Goal: Task Accomplishment & Management: Manage account settings

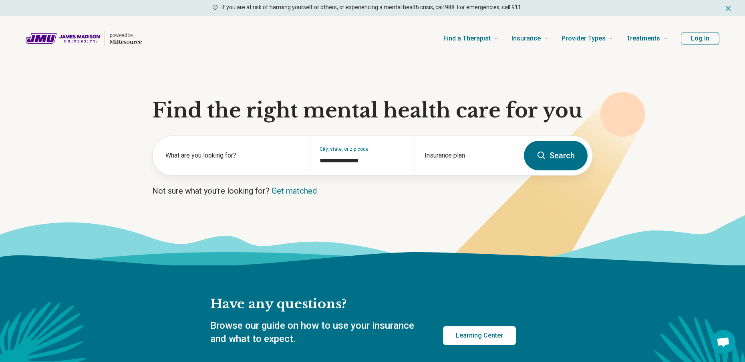
click at [703, 38] on button "Log In" at bounding box center [700, 38] width 38 height 13
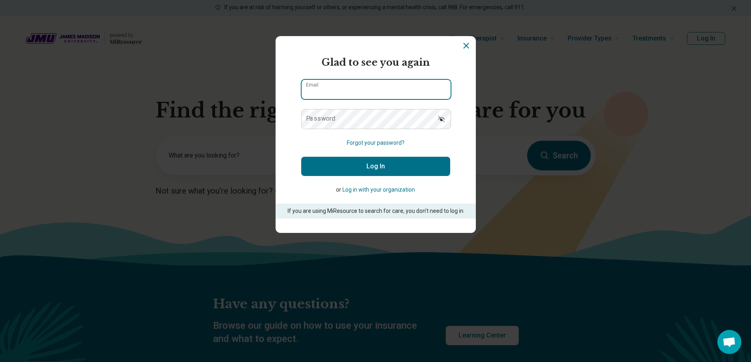
type input "**********"
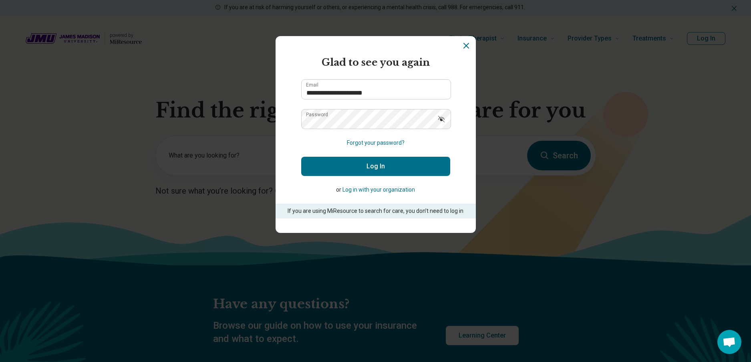
click at [367, 163] on button "Log In" at bounding box center [375, 166] width 149 height 19
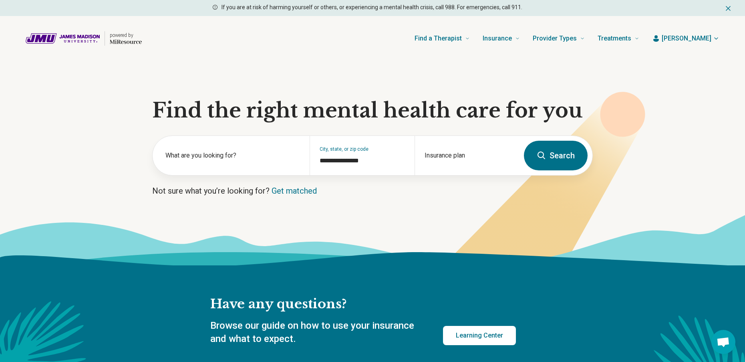
click at [715, 40] on icon "button" at bounding box center [716, 38] width 6 height 6
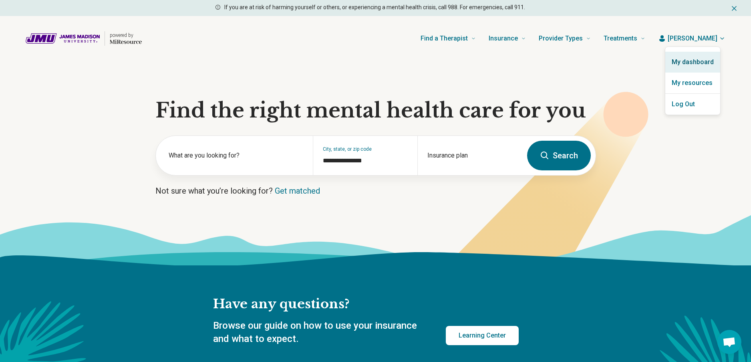
click at [692, 62] on link "My dashboard" at bounding box center [692, 62] width 55 height 21
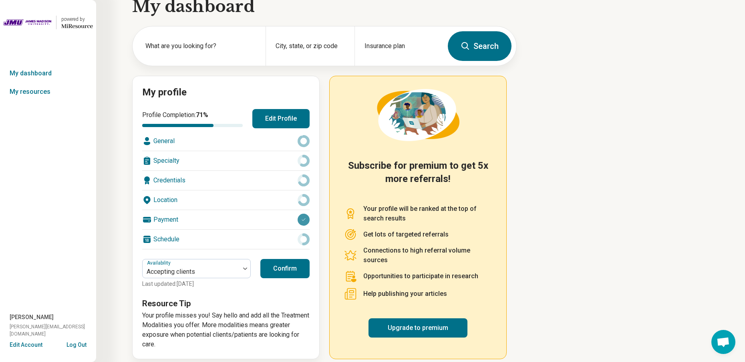
scroll to position [26, 0]
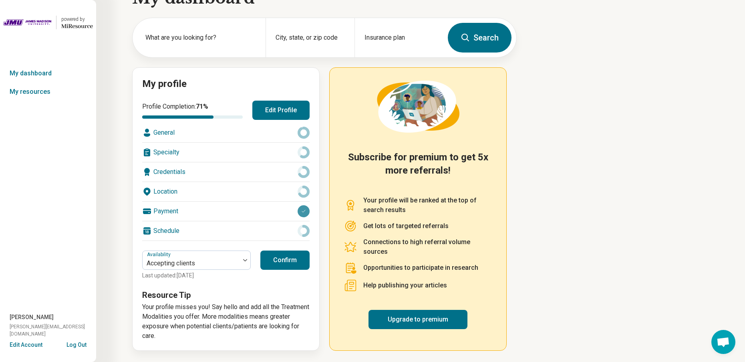
click at [232, 128] on div "General" at bounding box center [225, 132] width 167 height 19
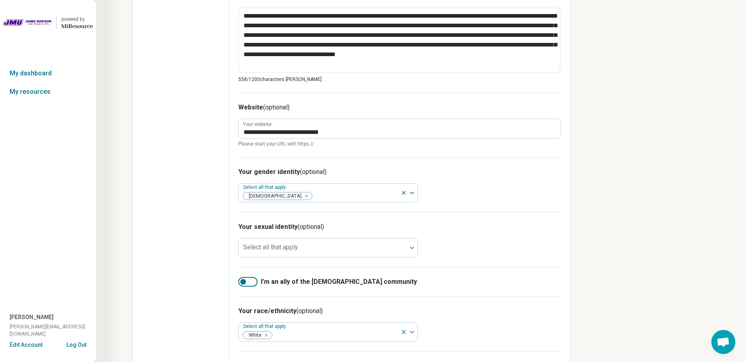
scroll to position [361, 0]
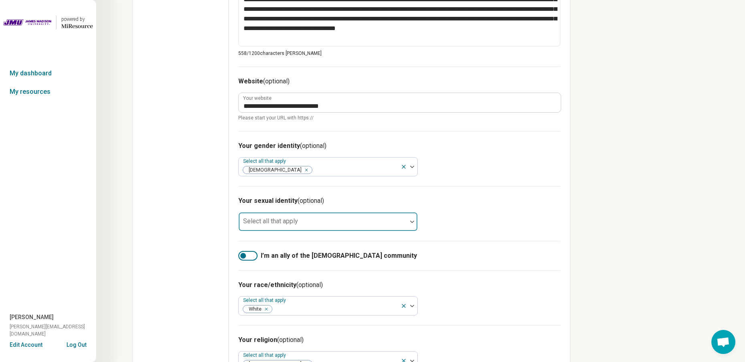
click at [413, 221] on div at bounding box center [412, 221] width 10 height 18
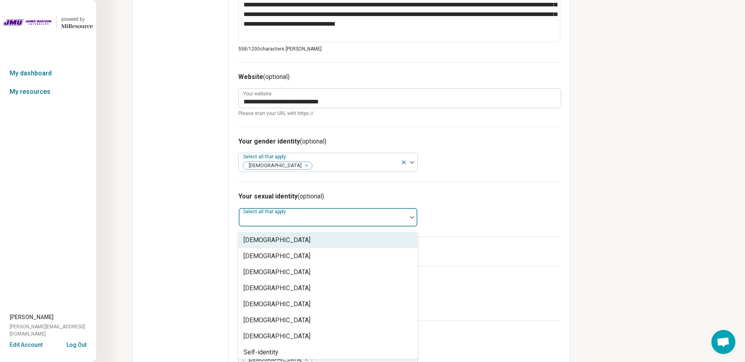
scroll to position [365, 0]
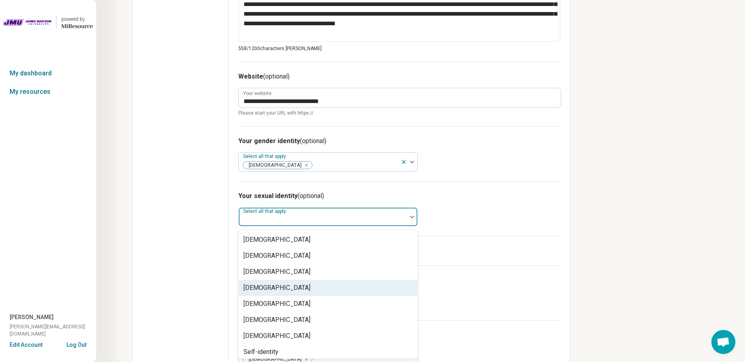
click at [345, 288] on div "[DEMOGRAPHIC_DATA]" at bounding box center [328, 288] width 179 height 16
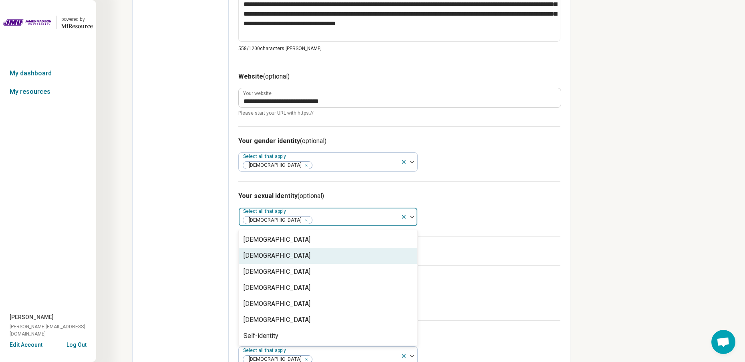
click at [461, 247] on div "I’m an ally of the [DEMOGRAPHIC_DATA] community" at bounding box center [399, 250] width 322 height 29
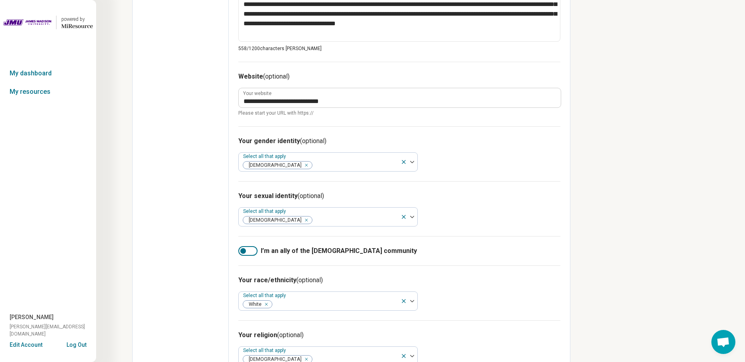
click at [245, 251] on div at bounding box center [243, 251] width 6 height 6
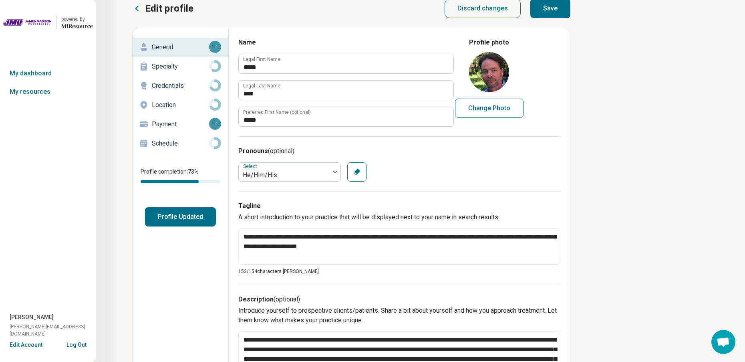
scroll to position [0, 0]
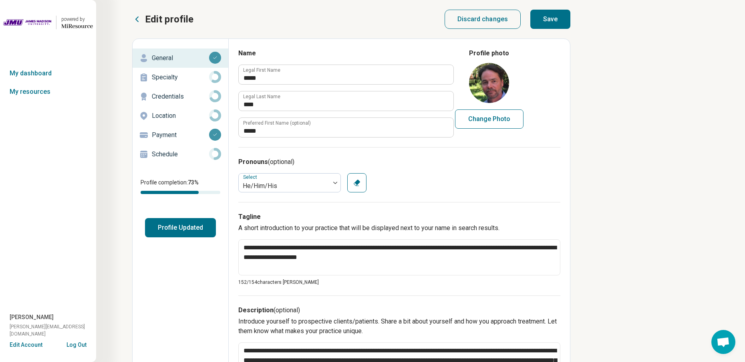
click at [554, 18] on button "Save" at bounding box center [550, 19] width 40 height 19
click at [174, 77] on p "Specialty" at bounding box center [180, 78] width 57 height 10
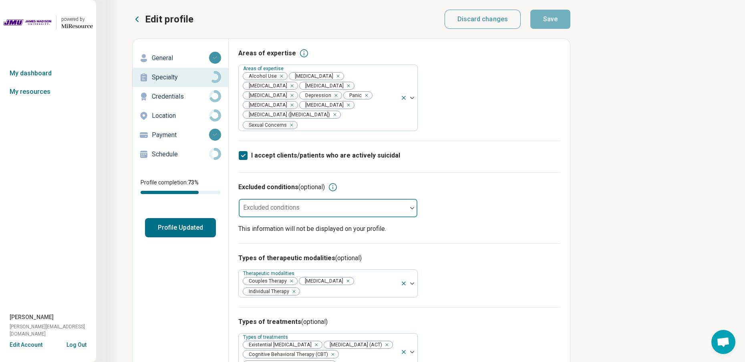
click at [412, 209] on div at bounding box center [412, 208] width 10 height 18
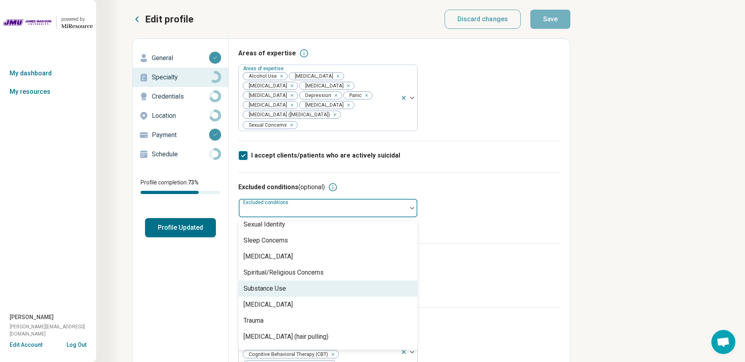
scroll to position [1301, 0]
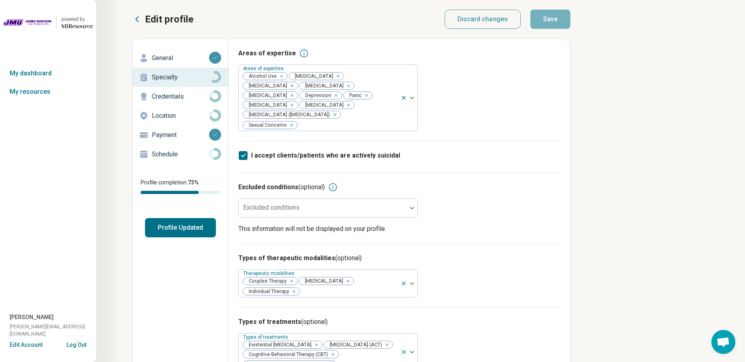
click at [451, 211] on div "Excluded conditions (optional) Excluded conditions This information will not be…" at bounding box center [399, 207] width 322 height 71
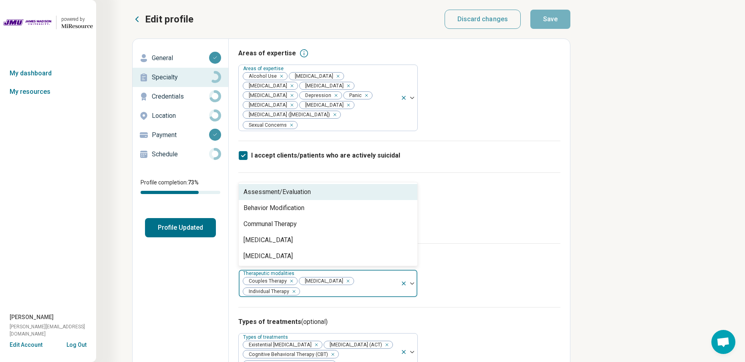
click at [411, 284] on div at bounding box center [409, 283] width 17 height 27
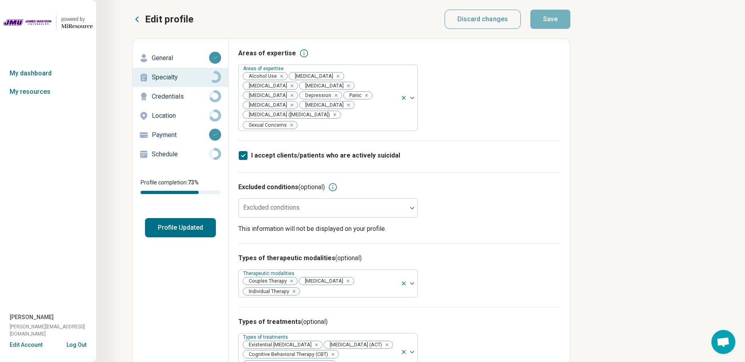
click at [435, 260] on h3 "Types of therapeutic modalities (optional)" at bounding box center [399, 258] width 322 height 10
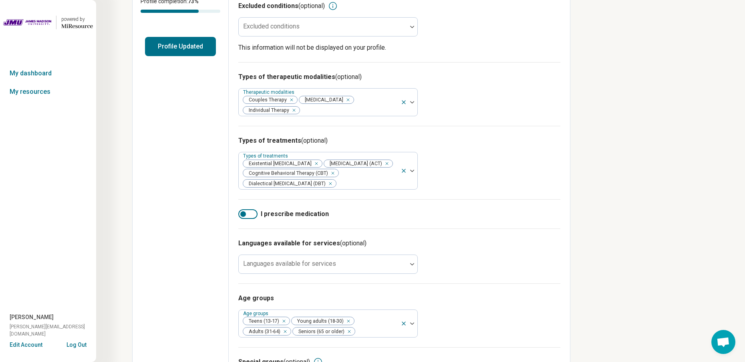
scroll to position [200, 0]
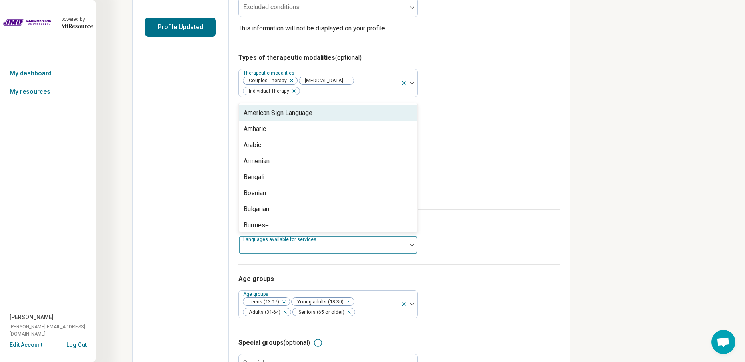
click at [408, 246] on div at bounding box center [412, 245] width 10 height 2
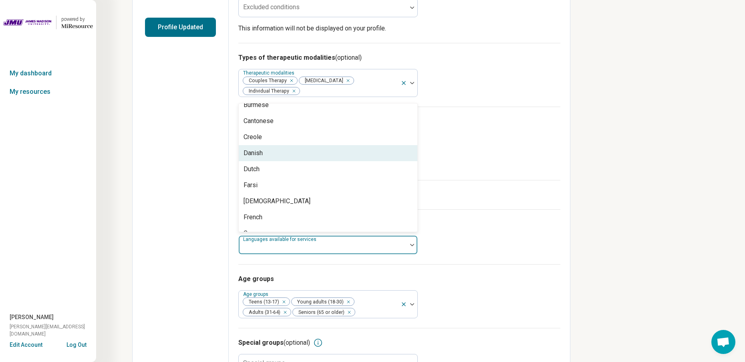
scroll to position [160, 0]
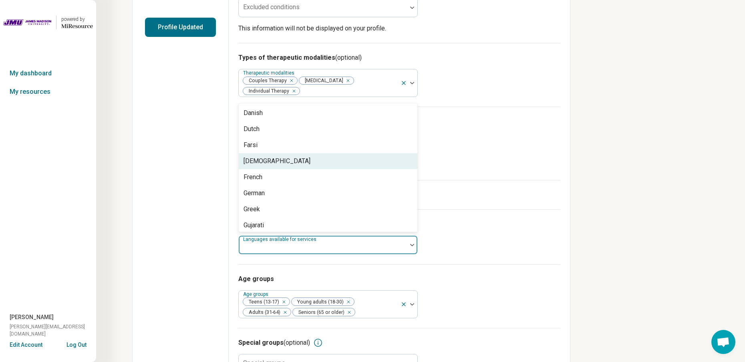
click at [451, 168] on div "Types of treatments (optional) Types of treatments Existential [MEDICAL_DATA] […" at bounding box center [399, 143] width 322 height 73
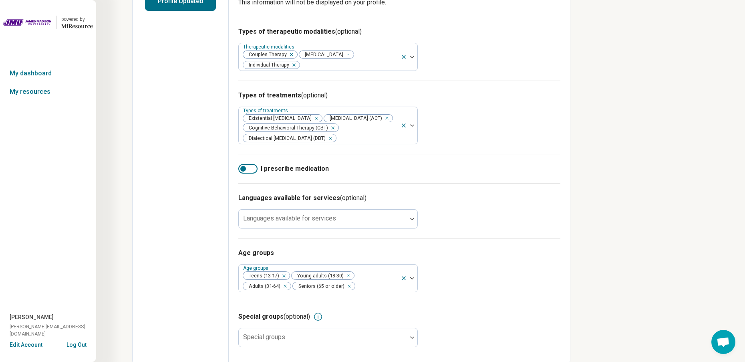
scroll to position [241, 0]
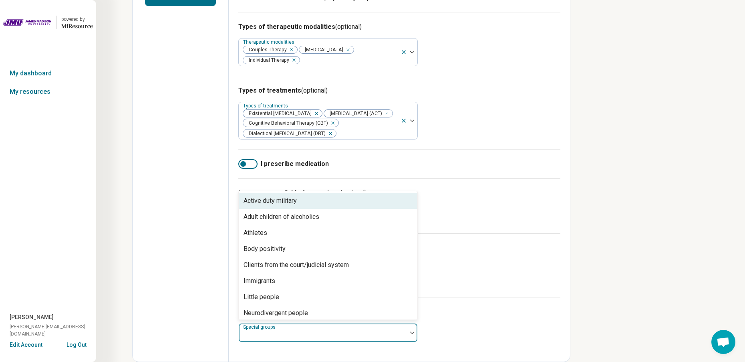
click at [413, 332] on img at bounding box center [412, 332] width 4 height 2
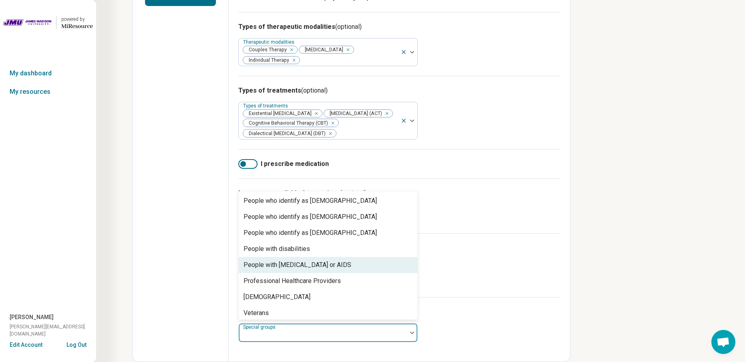
scroll to position [244, 0]
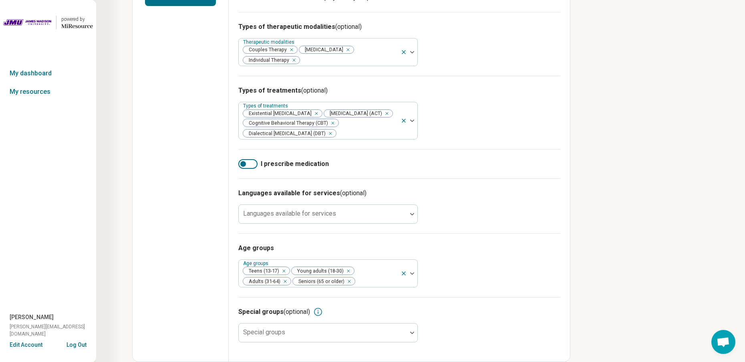
click at [470, 274] on div "Age groups Age groups Teens (13-17) Young adults (18-30) Adults (31-64) Seniors…" at bounding box center [399, 265] width 322 height 64
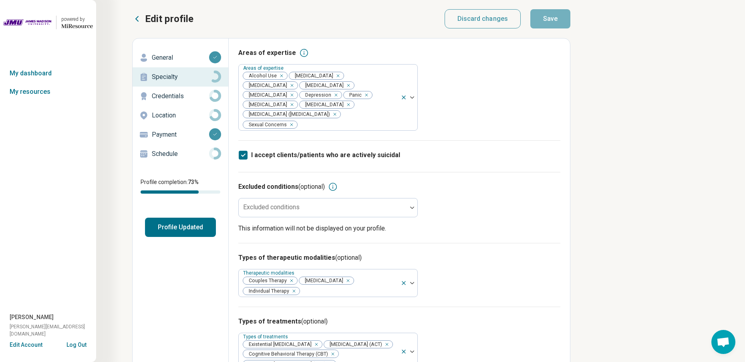
scroll to position [0, 0]
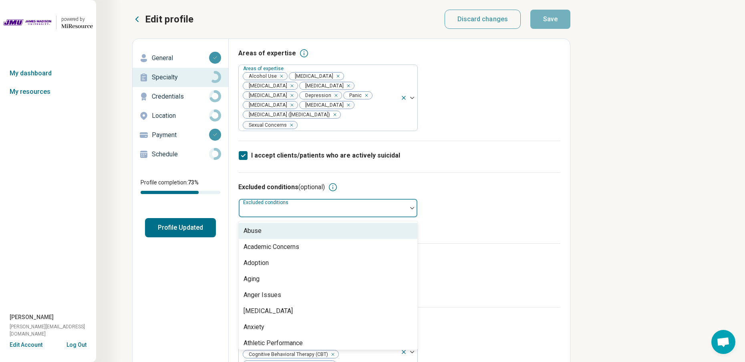
click at [412, 207] on img at bounding box center [412, 208] width 4 height 2
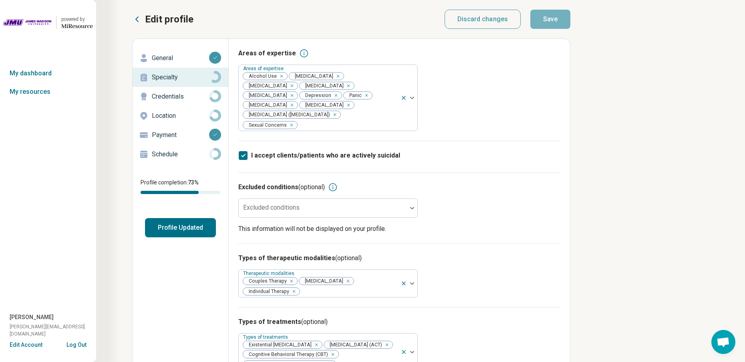
click at [459, 205] on div "Excluded conditions (optional) Excluded conditions This information will not be…" at bounding box center [399, 207] width 322 height 71
click at [214, 95] on icon at bounding box center [215, 96] width 12 height 12
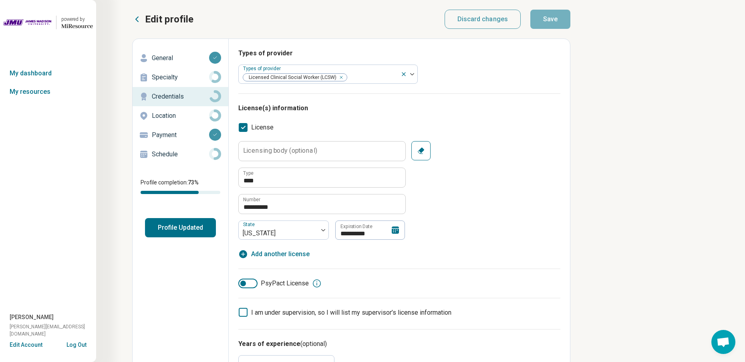
click at [396, 230] on icon at bounding box center [395, 229] width 7 height 7
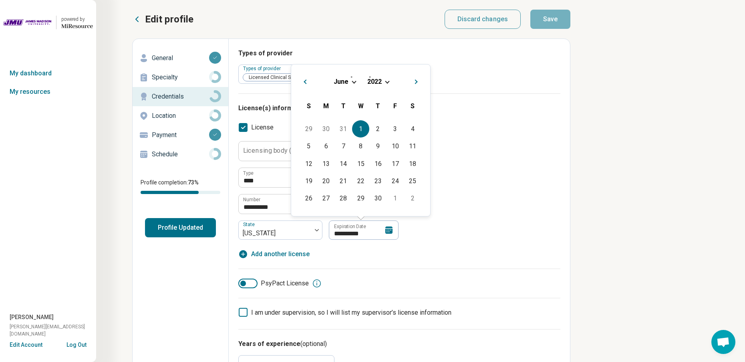
click at [387, 84] on div "[DATE]" at bounding box center [361, 81] width 126 height 8
click at [387, 82] on span "Choose Date" at bounding box center [387, 81] width 4 height 4
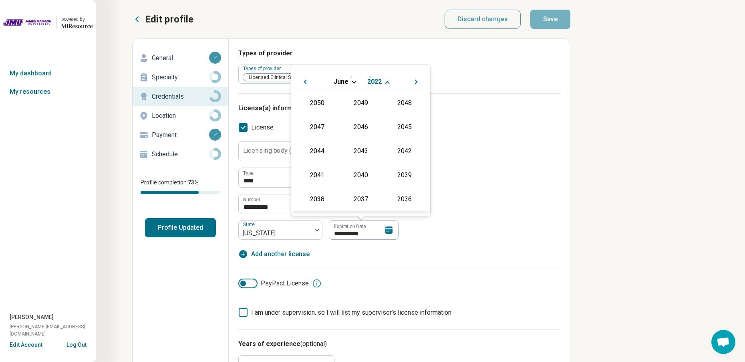
scroll to position [169, 0]
click at [320, 125] on div "2026" at bounding box center [317, 126] width 39 height 14
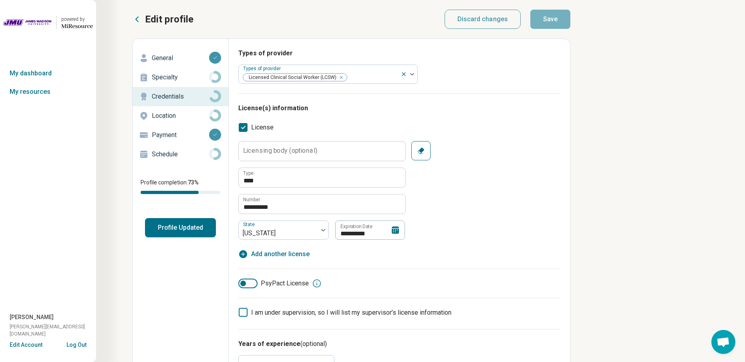
click at [381, 251] on div "**********" at bounding box center [399, 200] width 322 height 118
click at [397, 230] on icon at bounding box center [396, 230] width 10 height 10
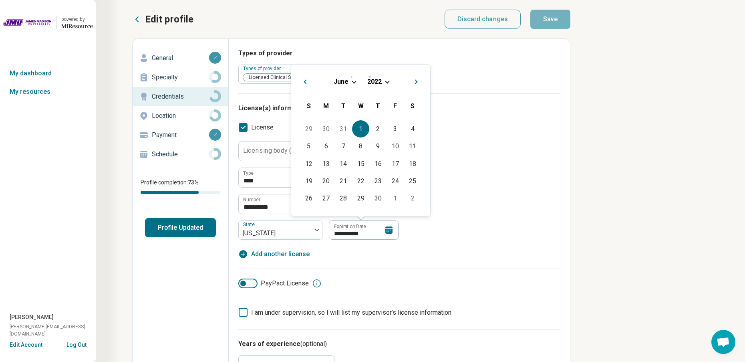
click at [387, 81] on span "Choose Date" at bounding box center [387, 81] width 4 height 4
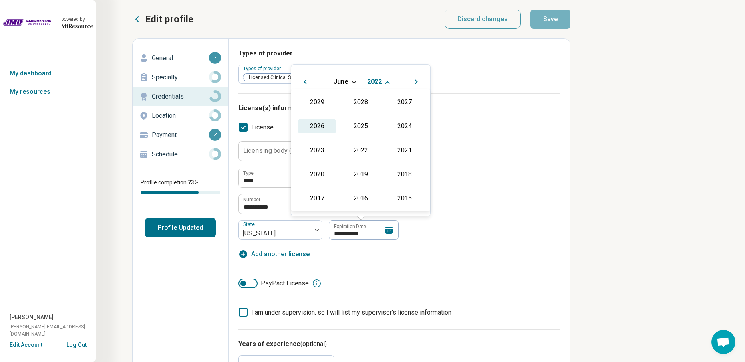
click at [318, 125] on div "2026" at bounding box center [317, 126] width 39 height 14
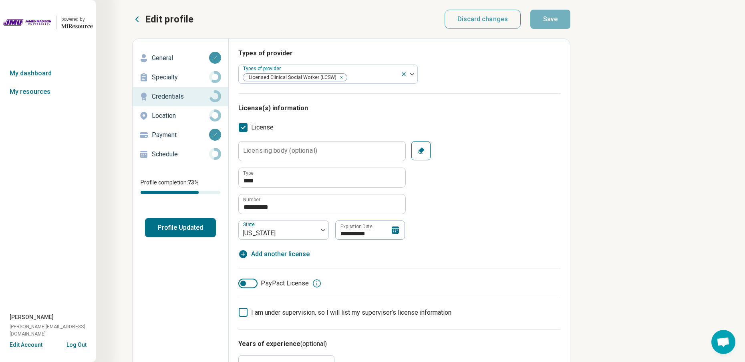
click at [451, 136] on div "**********" at bounding box center [399, 196] width 322 height 146
click at [397, 230] on icon at bounding box center [396, 230] width 10 height 10
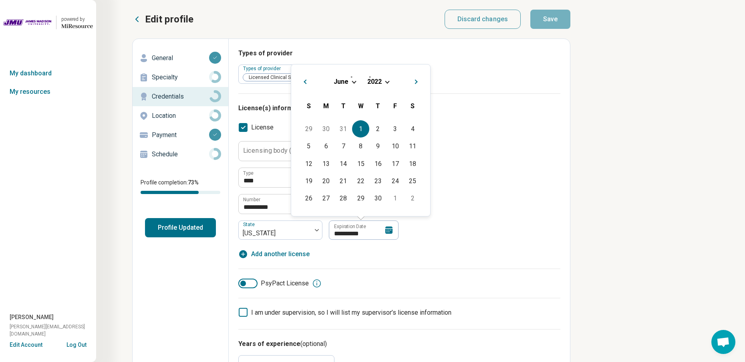
click at [417, 80] on button "Next Month" at bounding box center [417, 80] width 13 height 13
click at [417, 64] on span "Next Month" at bounding box center [417, 65] width 0 height 10
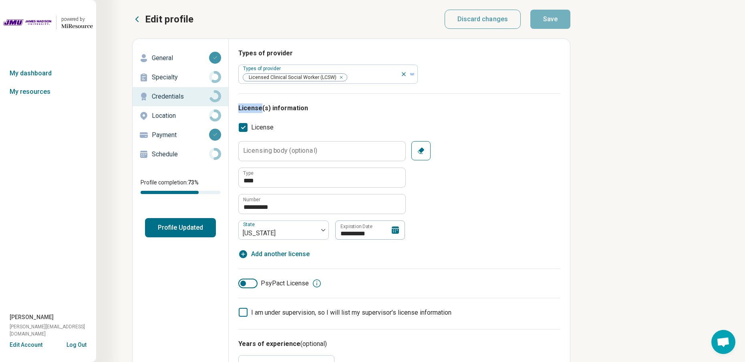
click at [416, 64] on div "Types of provider Types of provider Licensed Clinical Social Worker (LCSW)" at bounding box center [399, 70] width 322 height 45
click at [417, 117] on div "**********" at bounding box center [399, 211] width 322 height 236
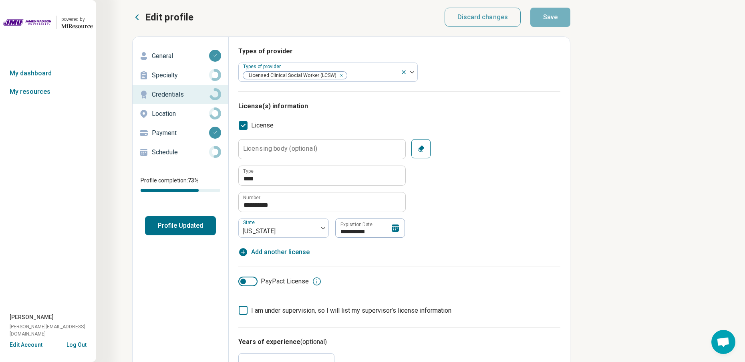
scroll to position [0, 0]
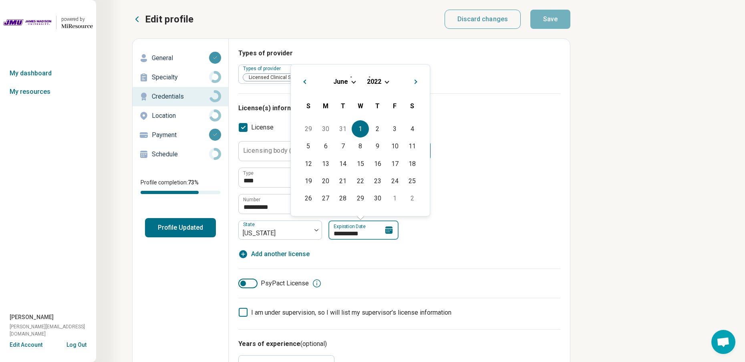
click at [383, 231] on input "**********" at bounding box center [363, 229] width 70 height 19
click at [386, 83] on div "[DATE]" at bounding box center [361, 81] width 126 height 8
click at [386, 83] on span "Choose Date" at bounding box center [387, 81] width 4 height 4
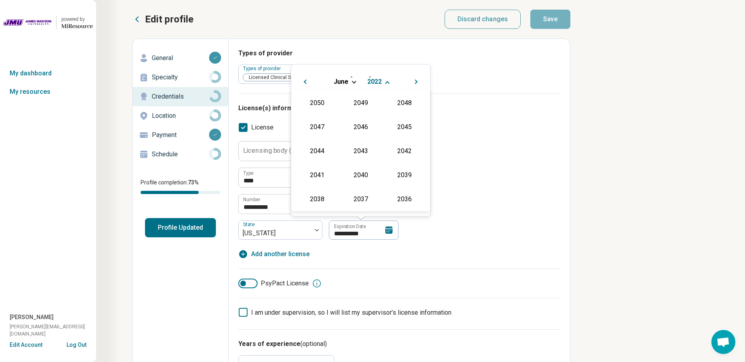
scroll to position [169, 0]
click at [320, 127] on div "2026" at bounding box center [317, 126] width 39 height 14
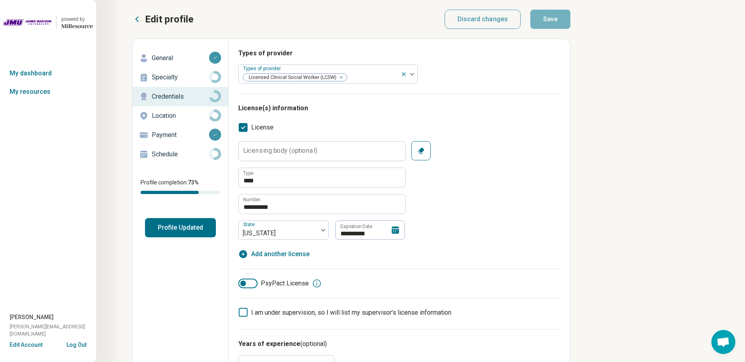
click at [435, 245] on div "**********" at bounding box center [399, 200] width 322 height 118
click at [341, 147] on input "Licensing body (optional)" at bounding box center [322, 150] width 167 height 19
click at [419, 147] on icon "button" at bounding box center [421, 151] width 8 height 8
type textarea "*"
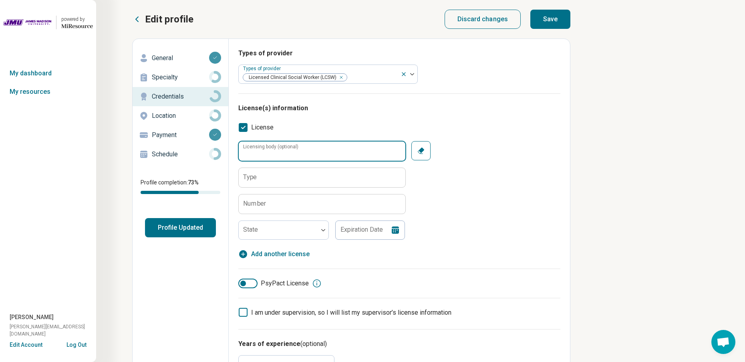
click at [333, 148] on input "Licensing body (optional)" at bounding box center [322, 150] width 167 height 19
type input "**********"
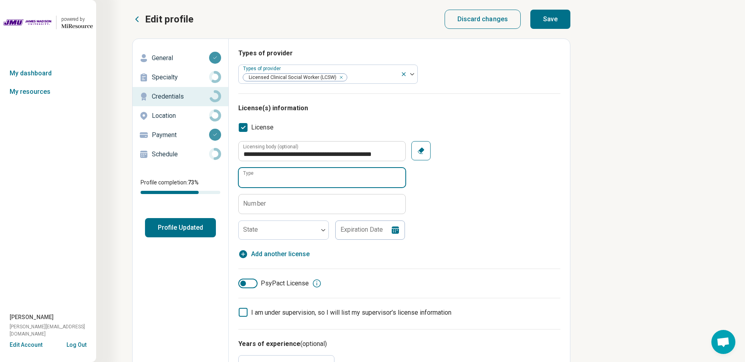
click at [324, 173] on input "Type" at bounding box center [322, 177] width 167 height 19
type input "****"
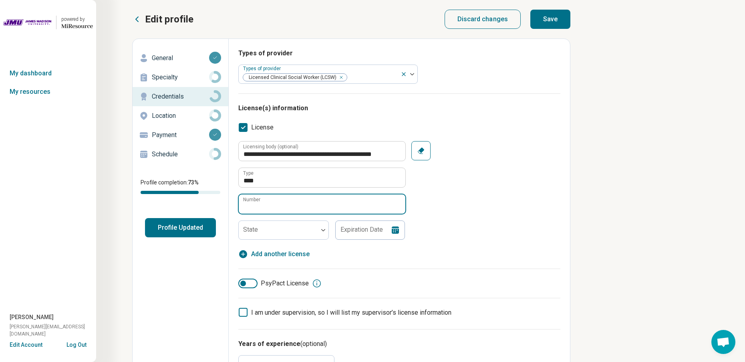
click at [322, 204] on input "Number" at bounding box center [322, 203] width 167 height 19
type input "**********"
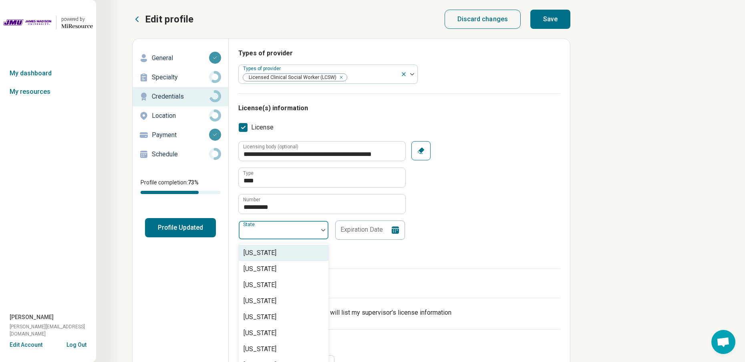
click at [321, 230] on img at bounding box center [323, 230] width 4 height 2
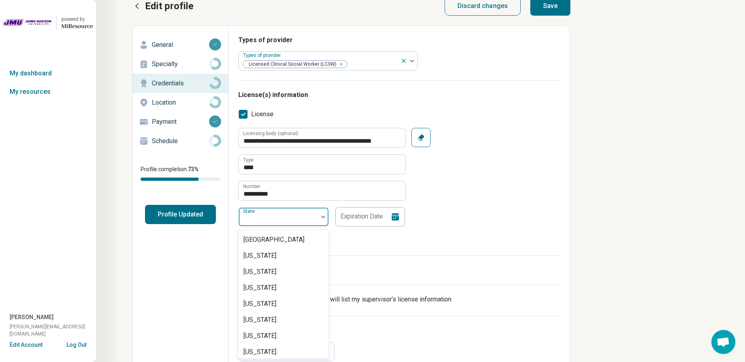
scroll to position [734, 0]
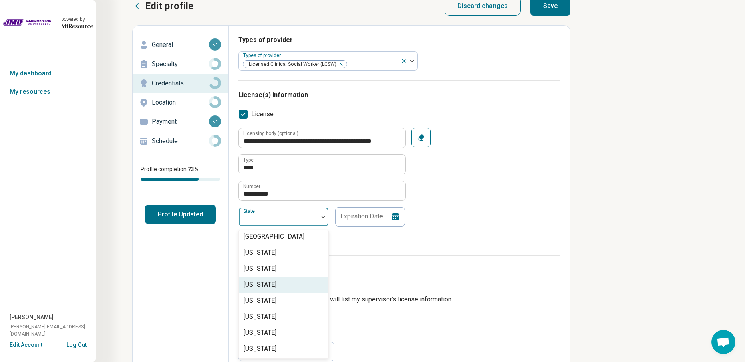
click at [282, 283] on div "[US_STATE]" at bounding box center [284, 284] width 90 height 16
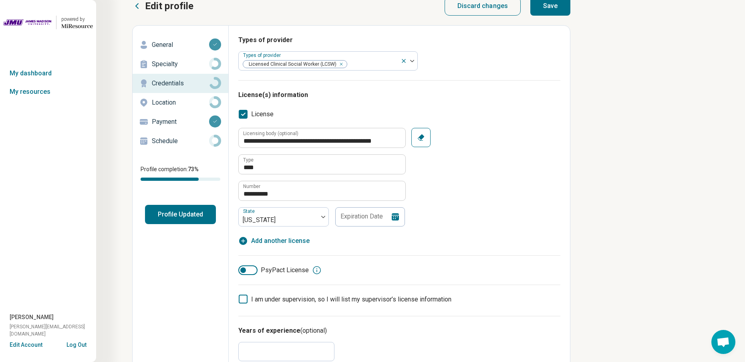
click at [391, 216] on icon at bounding box center [396, 217] width 10 height 10
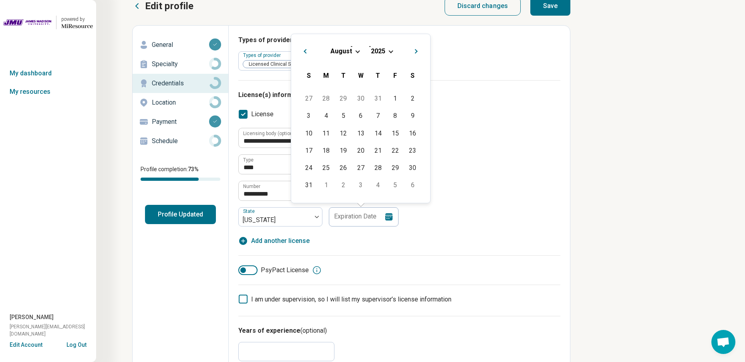
click at [390, 50] on span "Choose Date" at bounding box center [391, 50] width 4 height 4
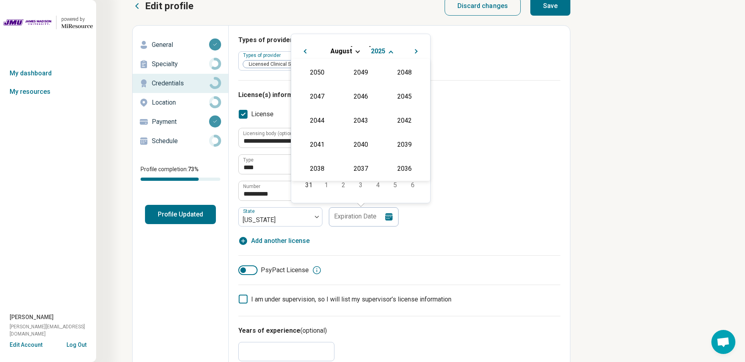
scroll to position [145, 0]
click at [319, 116] on div "2026" at bounding box center [317, 120] width 39 height 14
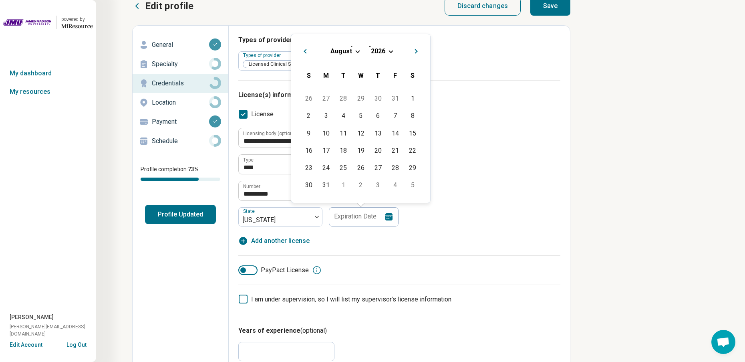
click at [358, 53] on div "[DATE]" at bounding box center [361, 51] width 126 height 8
click at [358, 51] on span "Choose Date" at bounding box center [357, 50] width 4 height 4
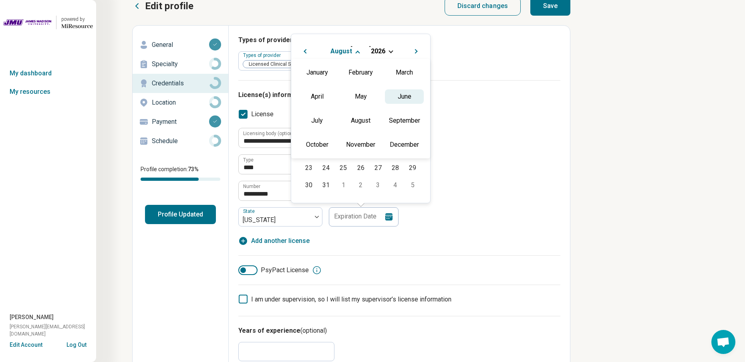
click at [410, 94] on div "June" at bounding box center [404, 96] width 39 height 14
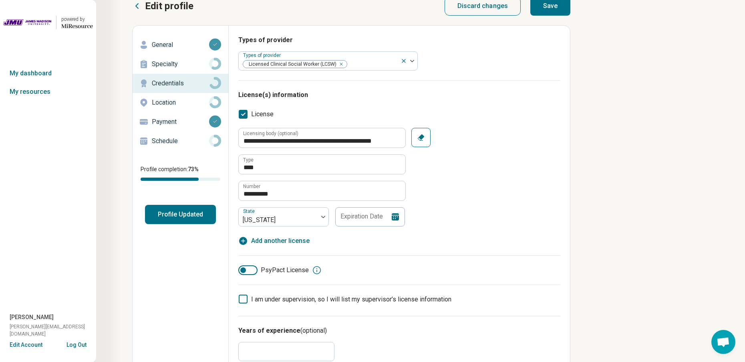
click at [357, 244] on div "**********" at bounding box center [399, 187] width 322 height 118
click at [396, 217] on icon at bounding box center [395, 216] width 7 height 7
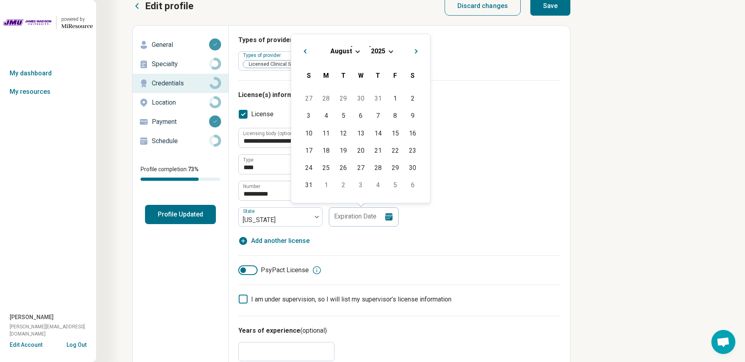
click at [417, 51] on span "Next Month" at bounding box center [417, 52] width 0 height 10
click at [417, 51] on div "[DATE] Previous Month Next Month [DATE] [DATE] S M T W T F S 31 1 2 3 4 5 6 7 8…" at bounding box center [361, 127] width 140 height 152
click at [413, 71] on button "Next Month" at bounding box center [417, 67] width 13 height 13
click at [417, 53] on span "Next Month" at bounding box center [417, 52] width 0 height 10
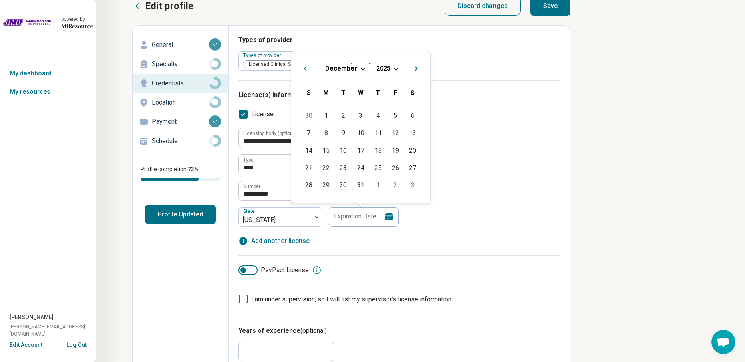
click at [417, 67] on button "Next Month" at bounding box center [417, 67] width 13 height 13
click at [418, 83] on button "Next Month" at bounding box center [417, 84] width 13 height 13
click at [417, 68] on span "Next Month" at bounding box center [417, 69] width 0 height 10
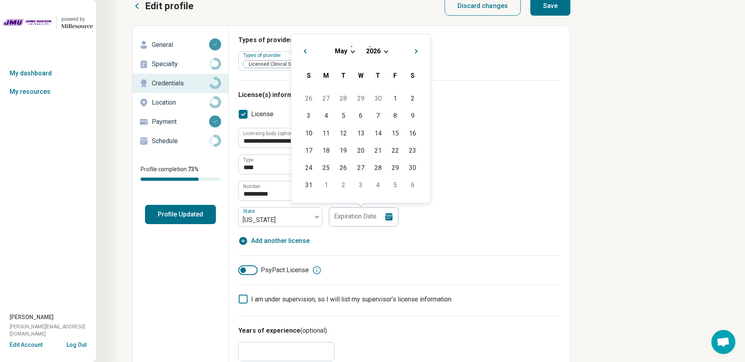
click at [417, 52] on span "Next Month" at bounding box center [417, 52] width 0 height 10
click at [328, 115] on div "1" at bounding box center [326, 115] width 17 height 17
type input "**********"
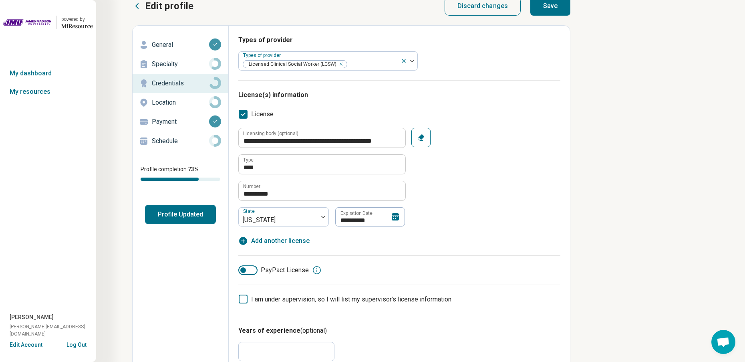
click at [547, 10] on button "Save" at bounding box center [550, 5] width 40 height 19
type textarea "*"
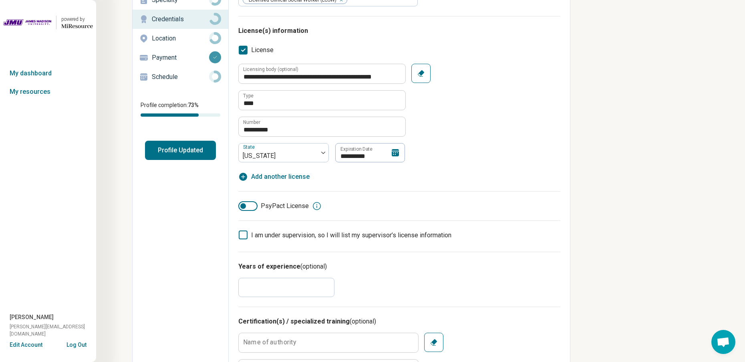
scroll to position [0, 0]
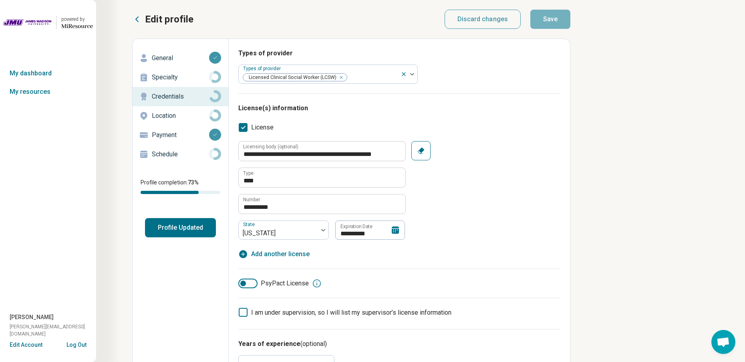
click at [179, 151] on p "Schedule" at bounding box center [180, 154] width 57 height 10
